Goal: Transaction & Acquisition: Purchase product/service

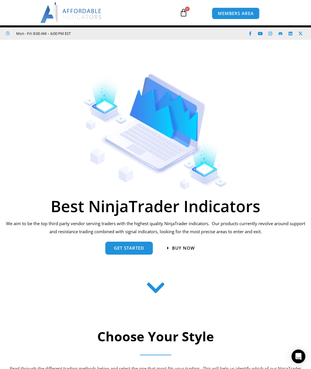
scroll to position [211, 0]
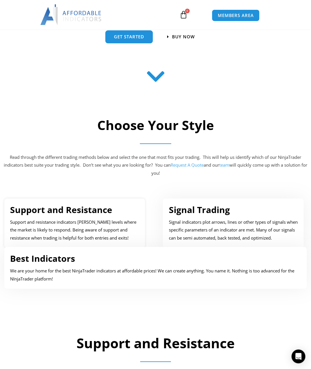
click at [51, 210] on link "Support and Resistance" at bounding box center [61, 210] width 102 height 12
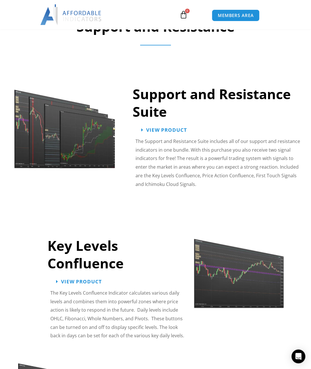
scroll to position [529, 0]
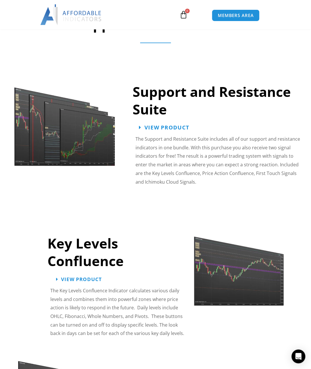
click at [175, 128] on span "View Product" at bounding box center [167, 127] width 45 height 5
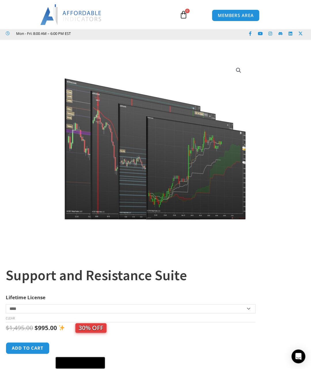
scroll to position [211, 0]
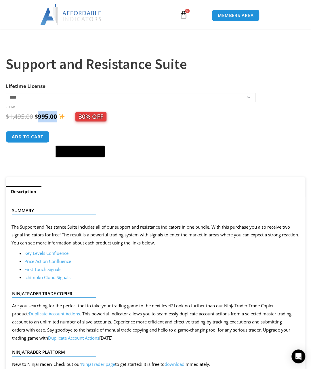
drag, startPoint x: 37, startPoint y: 120, endPoint x: 58, endPoint y: 119, distance: 21.1
click at [58, 119] on span "$ 1,495.00 Original price was: $1,495.00. $ 995.00 Current price is: $995.00. 3…" at bounding box center [56, 116] width 101 height 8
click at [50, 130] on div "$ 1,495.00 Original price was: $1,495.00. $ 995.00 Current price is: $995.00. 3…" at bounding box center [153, 134] width 294 height 46
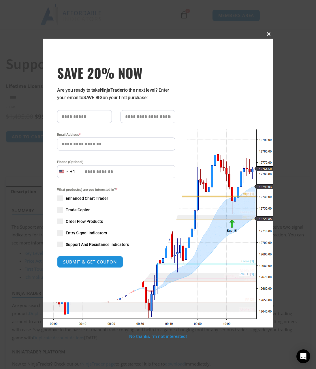
click at [269, 35] on span "SAVE 20% NOW popup" at bounding box center [268, 33] width 9 height 3
